Goal: Task Accomplishment & Management: Use online tool/utility

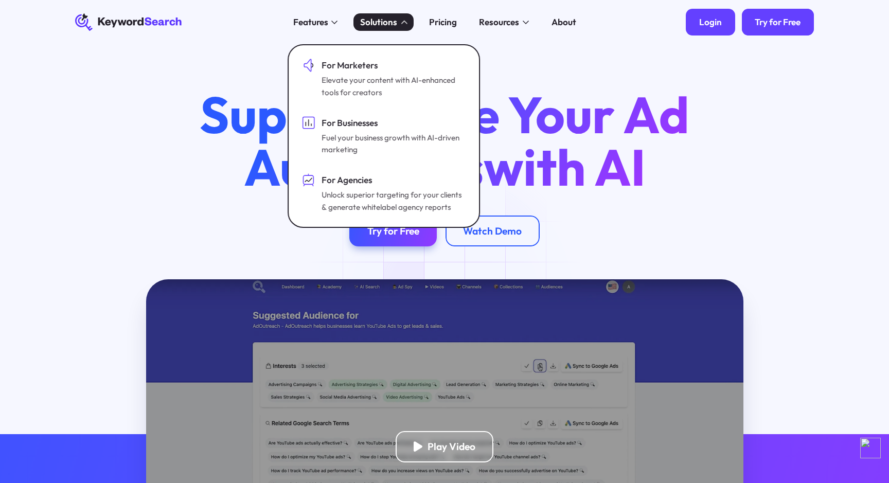
click at [707, 25] on div "Login" at bounding box center [710, 21] width 23 height 11
